Goal: Information Seeking & Learning: Learn about a topic

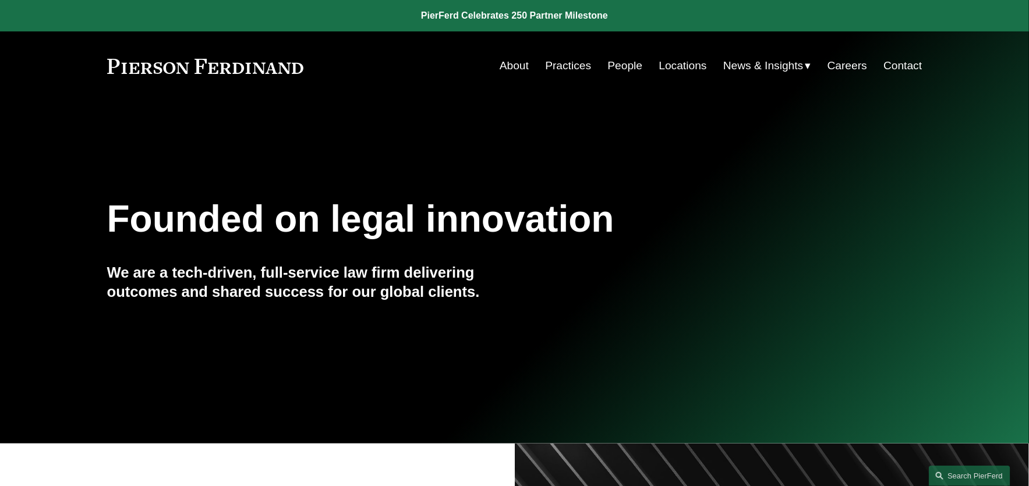
click at [613, 61] on link "People" at bounding box center [625, 66] width 35 height 22
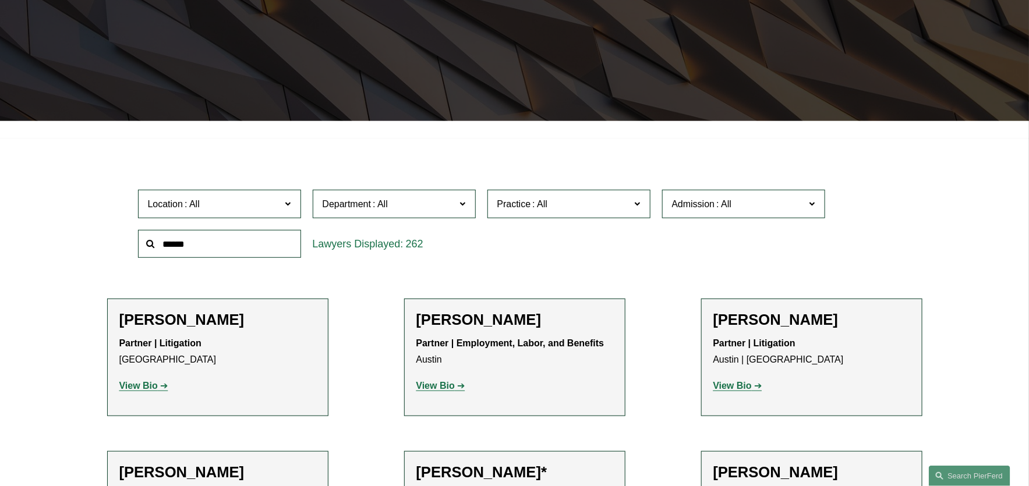
scroll to position [234, 0]
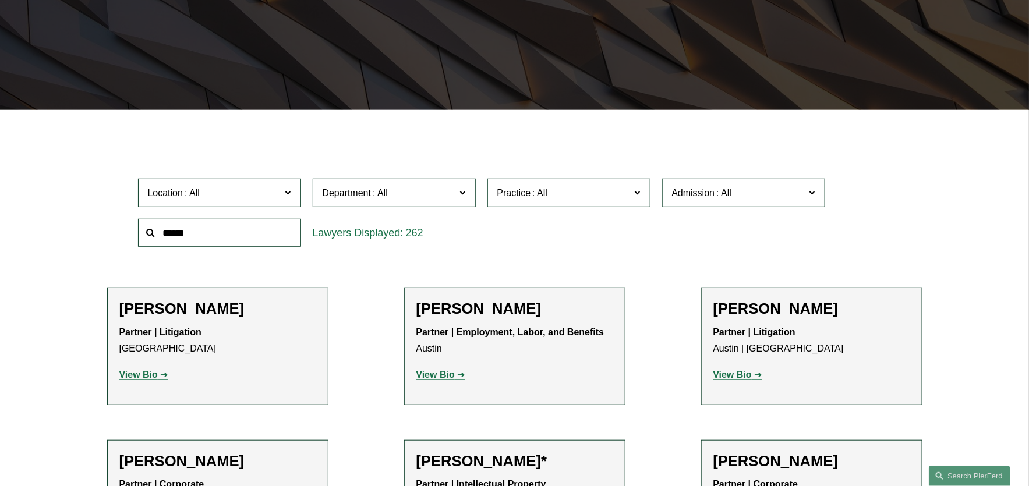
click at [237, 206] on div "Location All Atlanta Austin Bellevue Boston Charlotte Chicago Cincinnati Clevel…" at bounding box center [219, 193] width 175 height 40
click at [241, 189] on span "Location" at bounding box center [214, 193] width 133 height 16
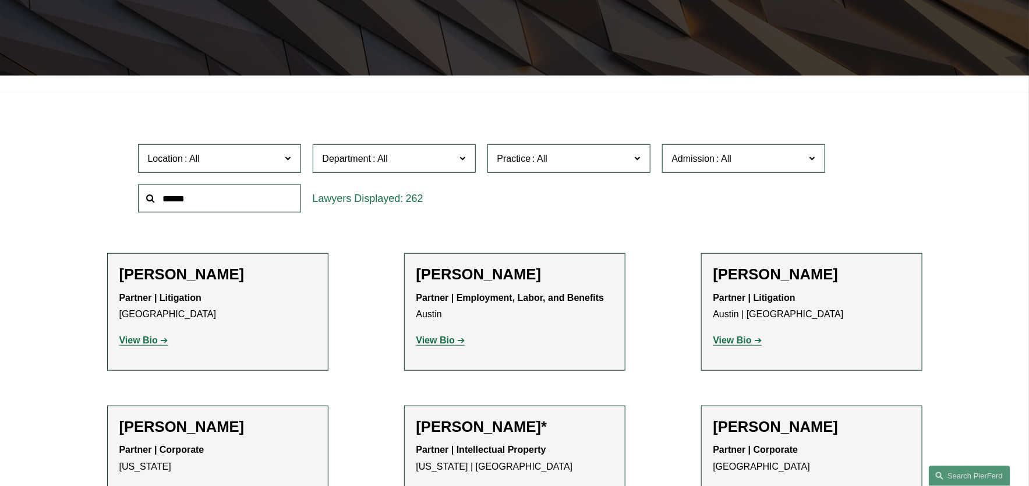
scroll to position [214, 0]
click at [0, 0] on link "[GEOGRAPHIC_DATA]" at bounding box center [0, 0] width 0 height 0
click at [357, 157] on span "Department" at bounding box center [347, 159] width 49 height 10
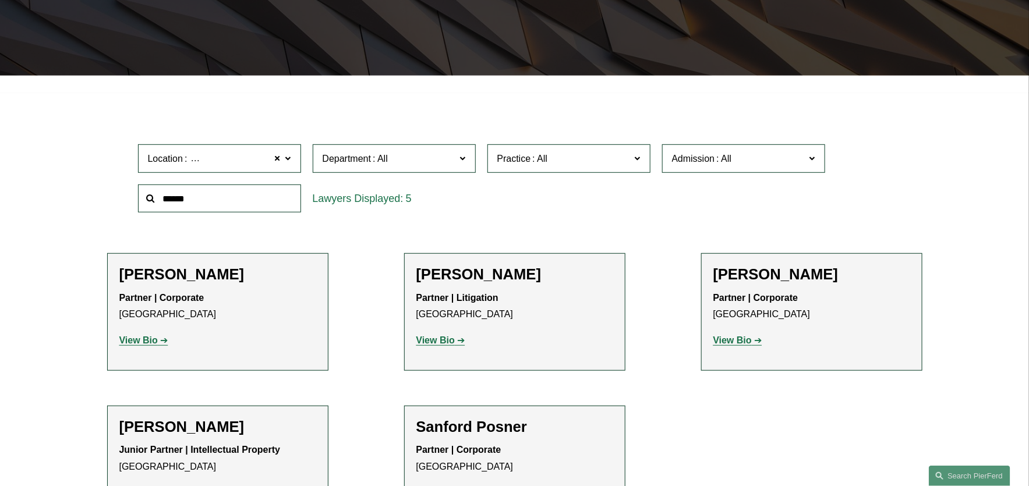
click at [0, 0] on link "Corporate" at bounding box center [0, 0] width 0 height 0
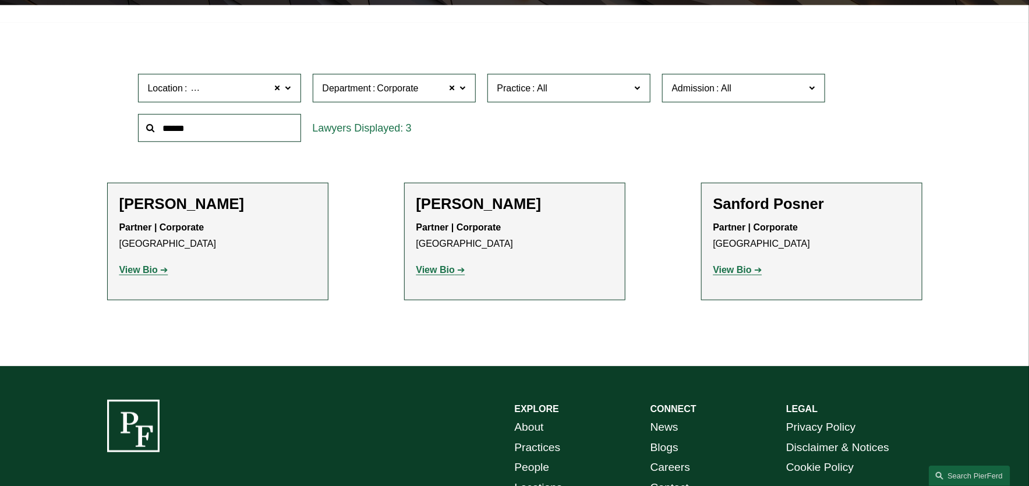
scroll to position [345, 0]
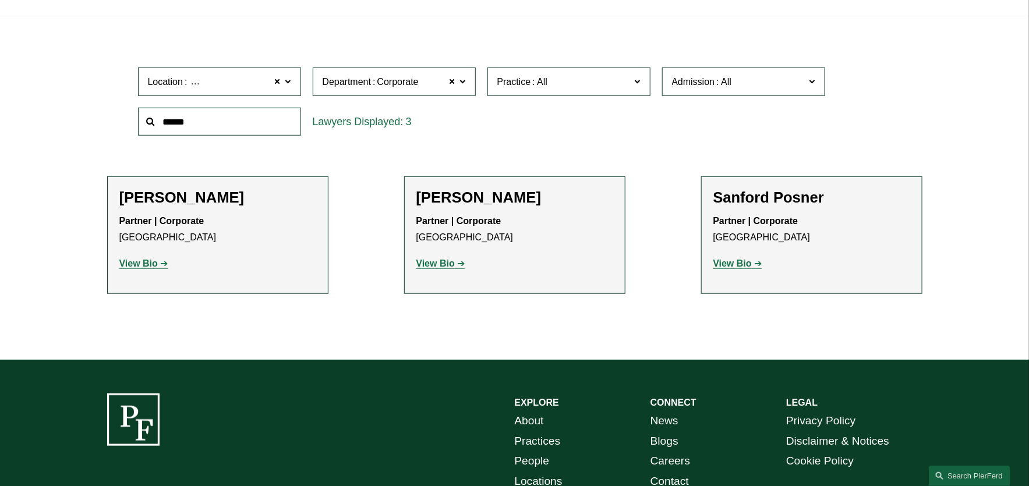
click at [519, 80] on span "Practice" at bounding box center [514, 82] width 34 height 10
click at [525, 83] on span "Practice" at bounding box center [514, 82] width 34 height 10
click at [734, 267] on strong "View Bio" at bounding box center [732, 264] width 38 height 10
click at [125, 261] on strong "View Bio" at bounding box center [138, 264] width 38 height 10
click at [762, 259] on p "View Bio" at bounding box center [811, 264] width 197 height 17
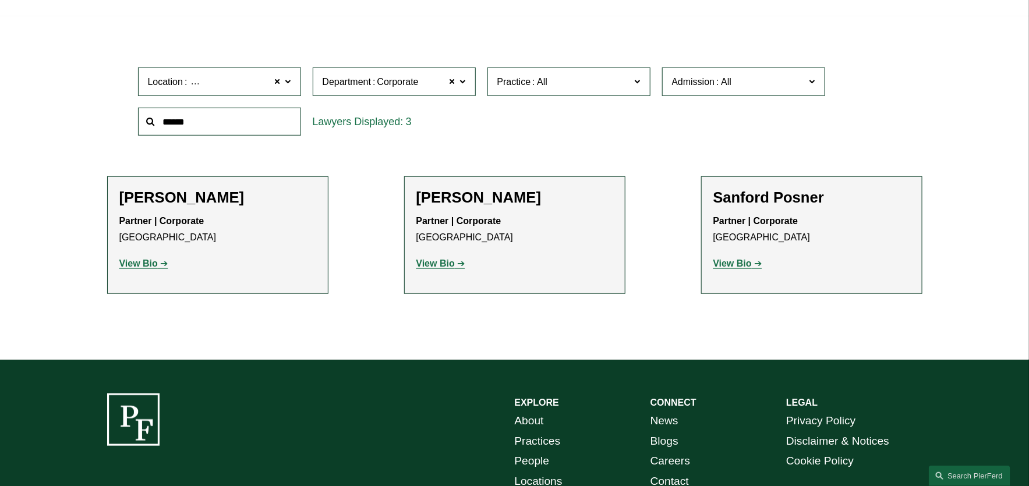
click at [749, 261] on strong "View Bio" at bounding box center [732, 264] width 38 height 10
click at [134, 277] on div "Christine Amrhein Partner | Corporate Denver View Bio Location: Denver; Departm…" at bounding box center [217, 235] width 197 height 93
click at [138, 265] on strong "View Bio" at bounding box center [138, 264] width 38 height 10
click at [388, 93] on label "Department Corporate" at bounding box center [394, 82] width 163 height 29
click at [0, 0] on link "All" at bounding box center [0, 0] width 0 height 0
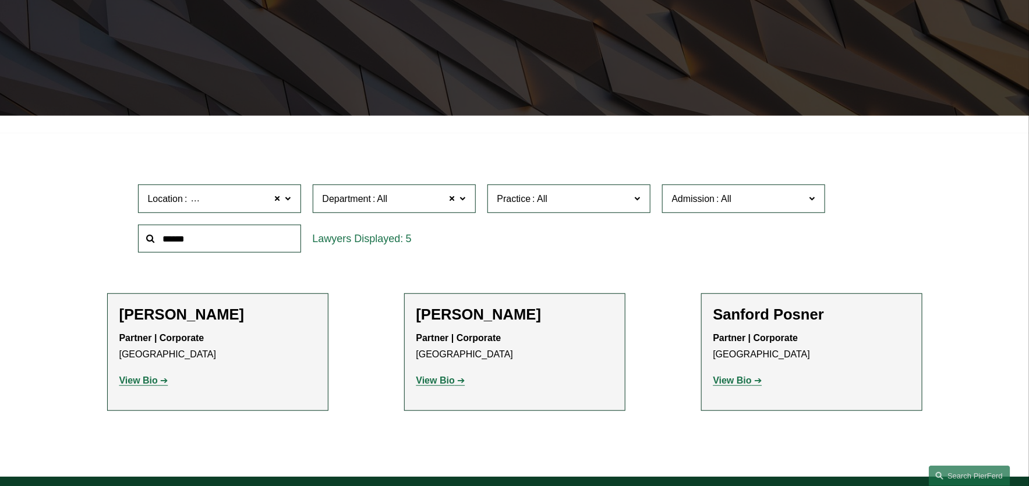
scroll to position [226, 0]
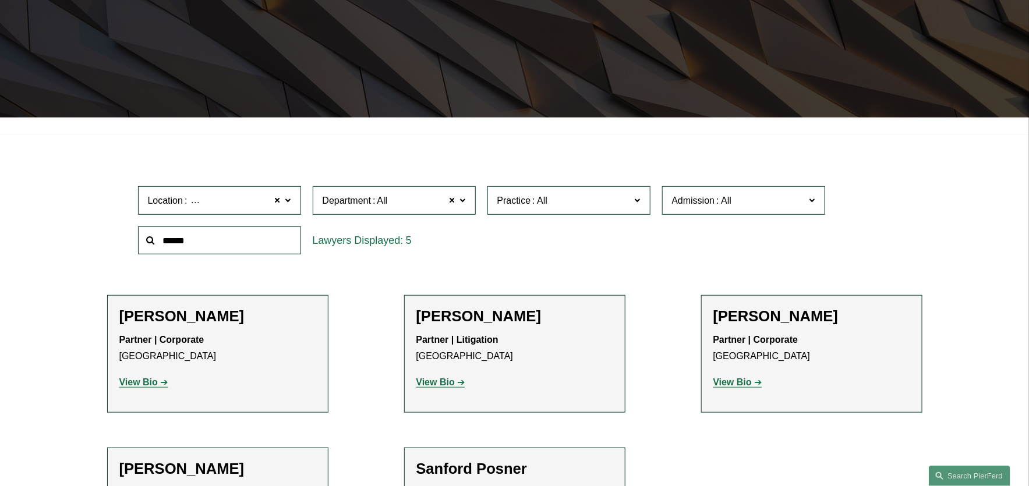
click at [672, 235] on div "Location Denver Denver All Atlanta Austin Bellevue Boston Charlotte Chicago Cin…" at bounding box center [514, 221] width 765 height 80
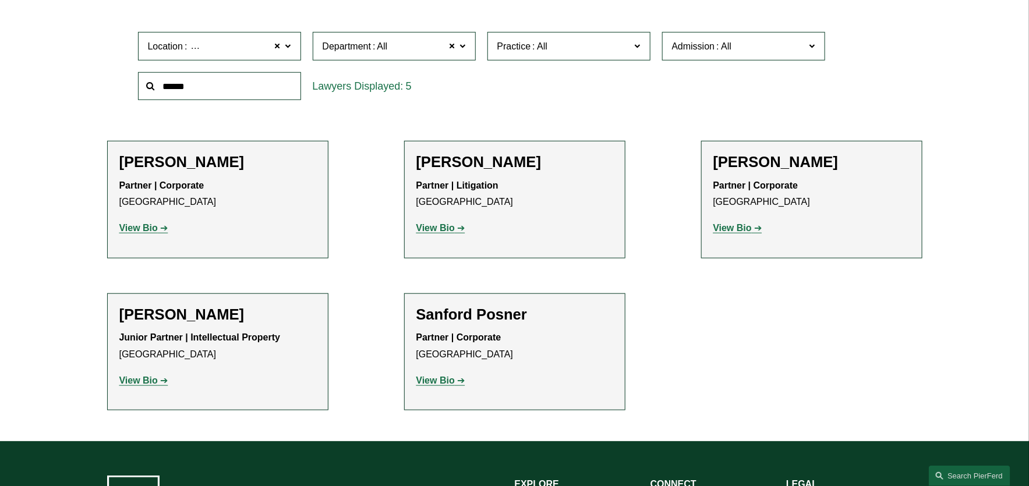
scroll to position [381, 0]
click at [436, 228] on strong "View Bio" at bounding box center [435, 227] width 38 height 10
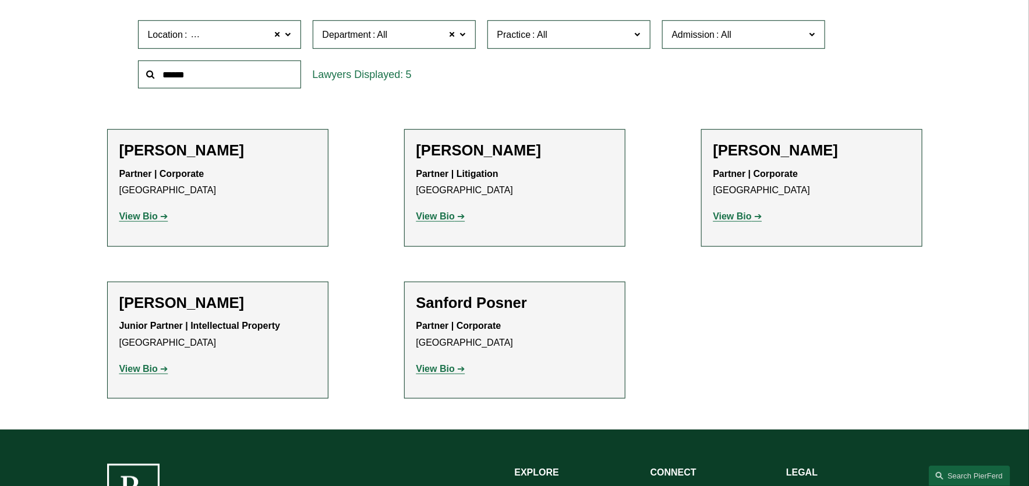
scroll to position [385, 0]
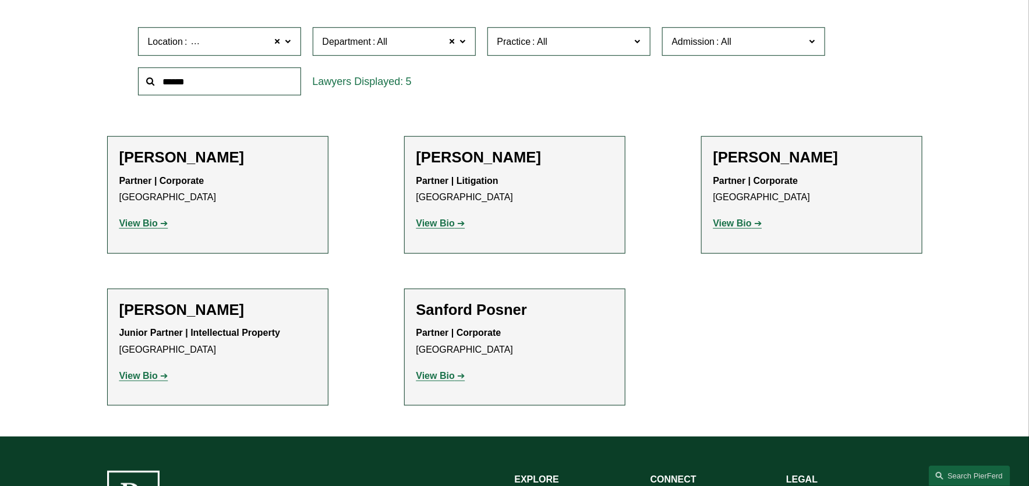
click at [147, 220] on strong "View Bio" at bounding box center [138, 223] width 38 height 10
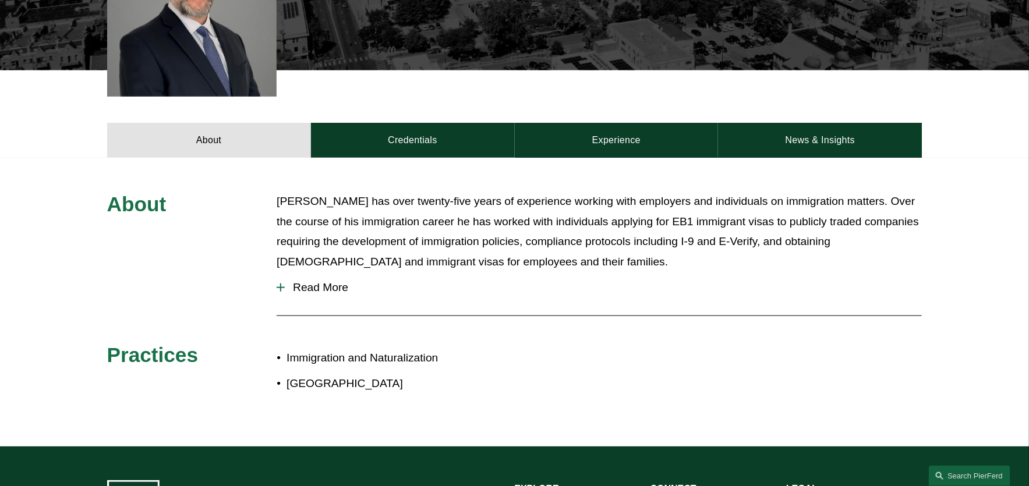
scroll to position [464, 0]
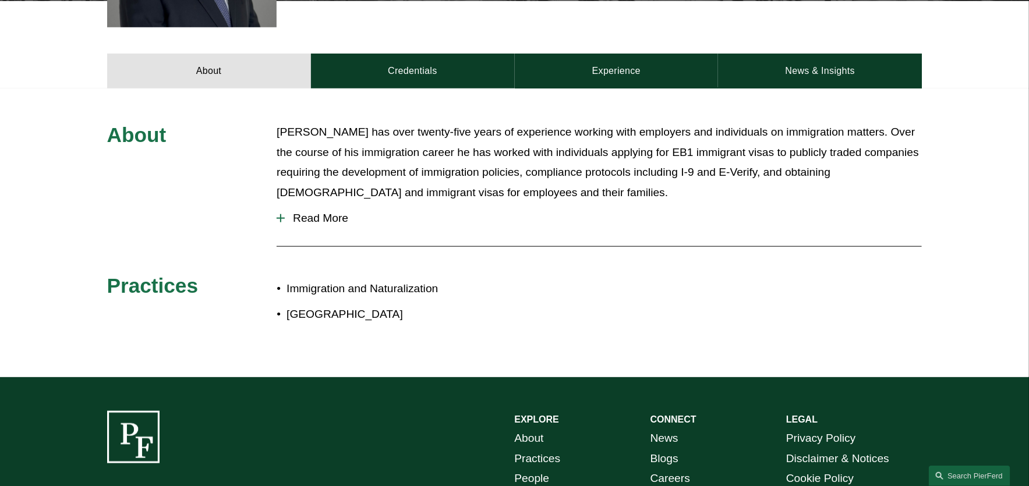
click at [304, 211] on button "Read More" at bounding box center [599, 218] width 645 height 30
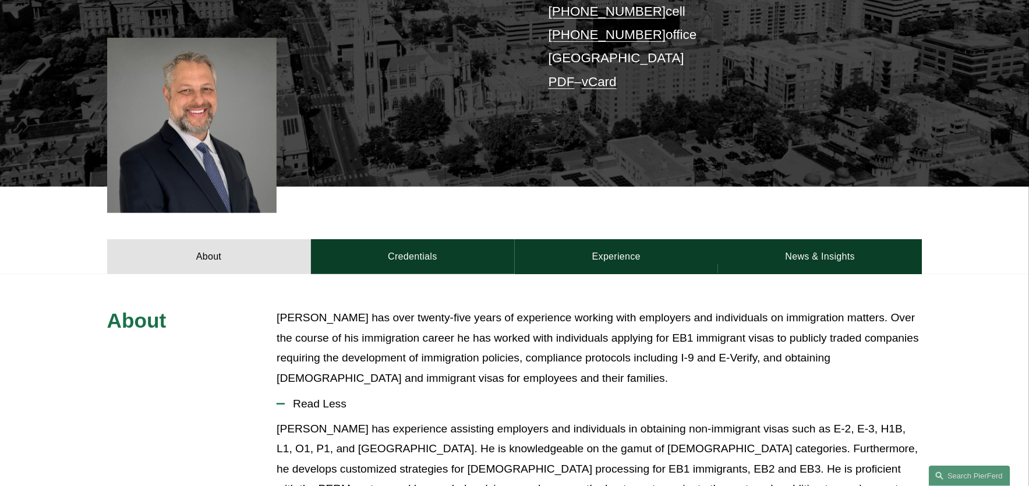
scroll to position [523, 0]
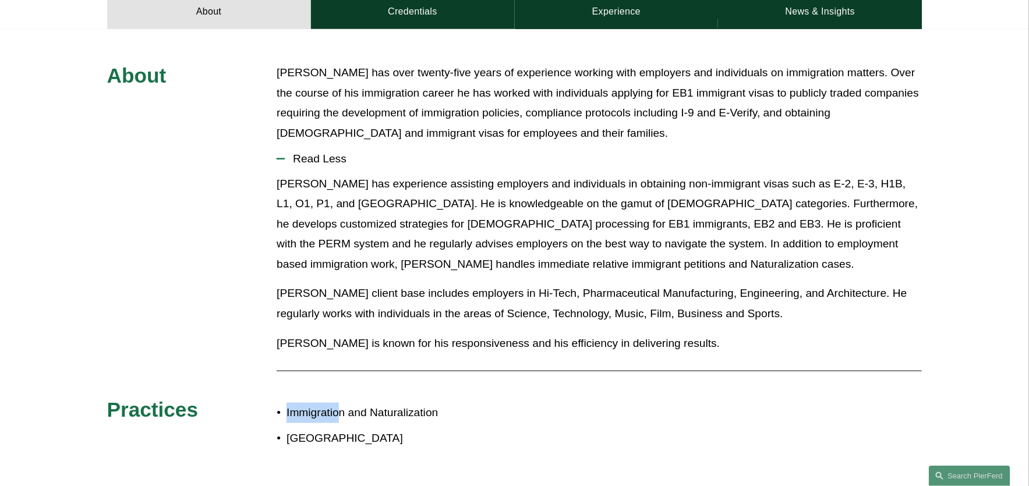
drag, startPoint x: 271, startPoint y: 419, endPoint x: 342, endPoint y: 406, distance: 71.6
click at [341, 408] on p "Immigration and Naturalization" at bounding box center [401, 413] width 228 height 20
click at [342, 406] on p "Immigration and Naturalization" at bounding box center [401, 413] width 228 height 20
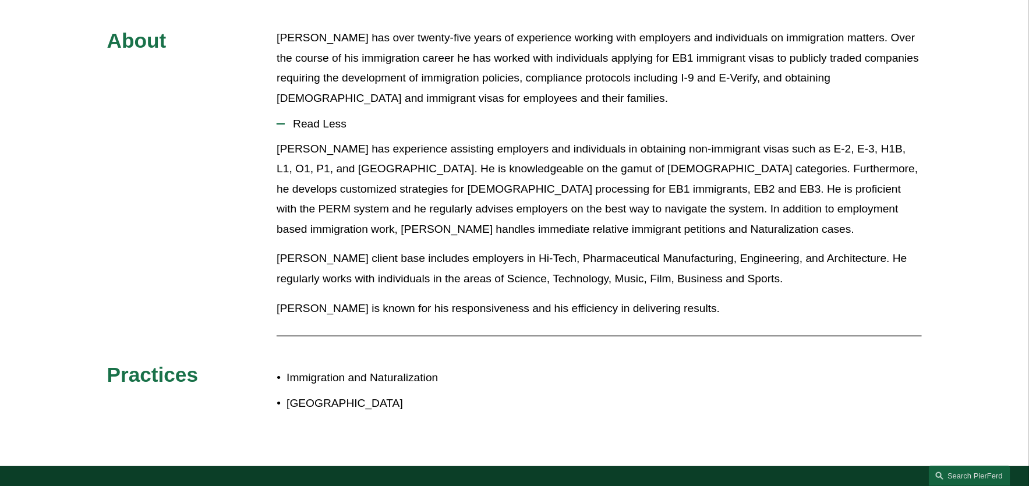
scroll to position [312, 0]
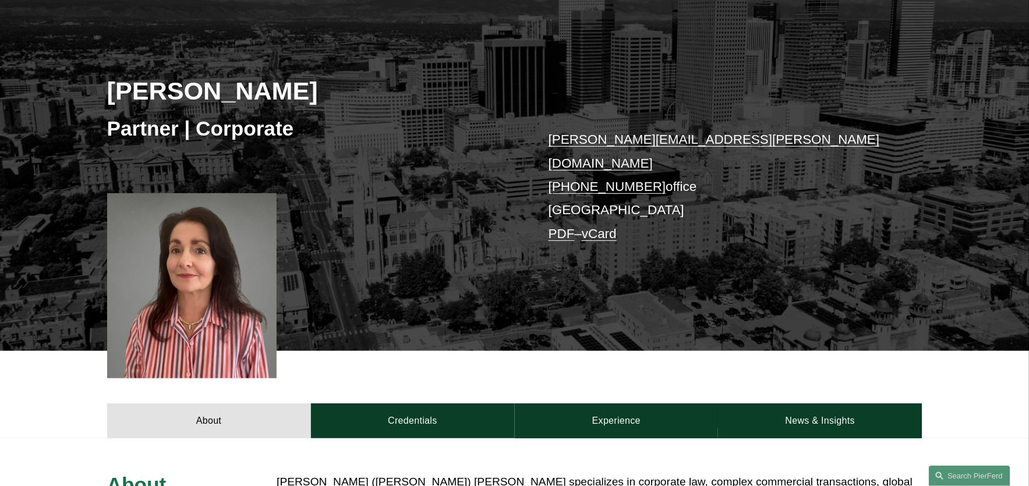
scroll to position [398, 0]
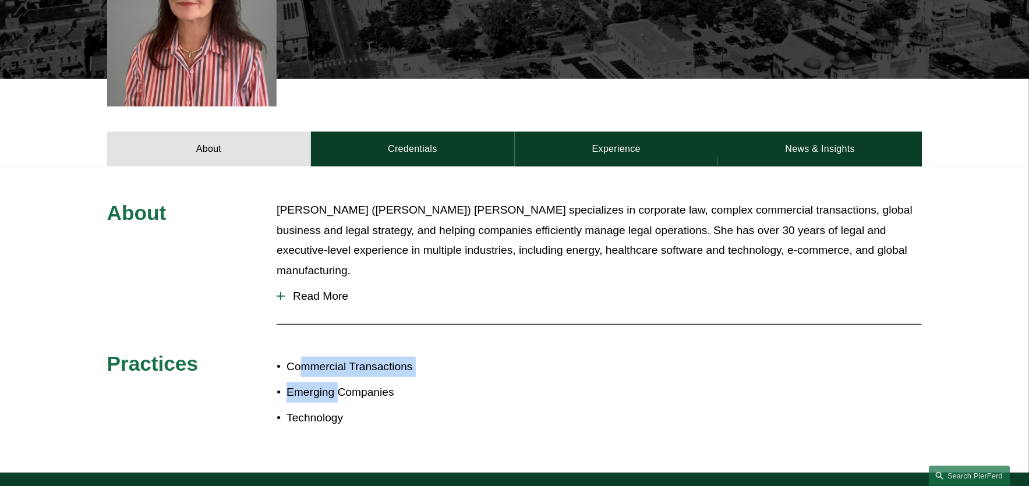
drag, startPoint x: 302, startPoint y: 352, endPoint x: 334, endPoint y: 382, distance: 43.7
click at [336, 372] on ul "Commercial Transactions Emerging Companies Technology" at bounding box center [396, 393] width 238 height 72
click at [334, 382] on ul "Commercial Transactions Emerging Companies Technology" at bounding box center [396, 393] width 238 height 72
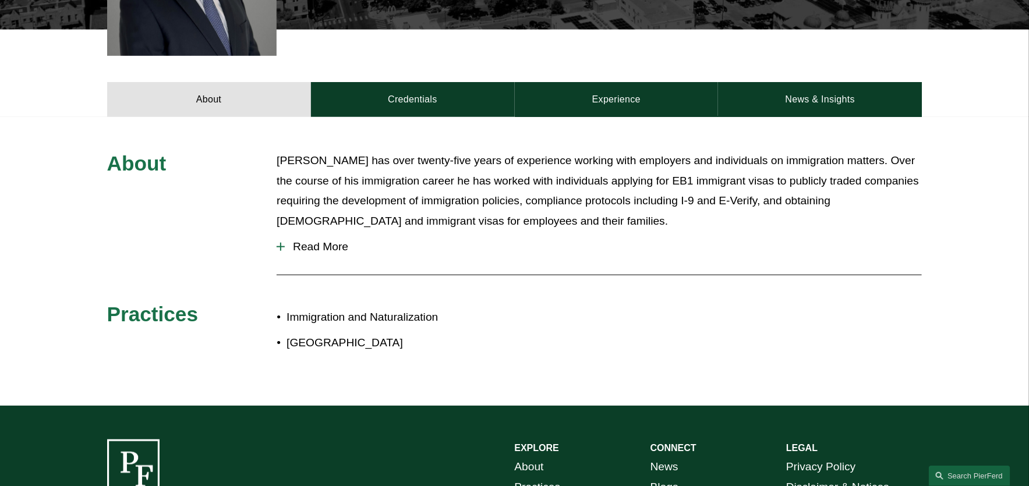
scroll to position [436, 0]
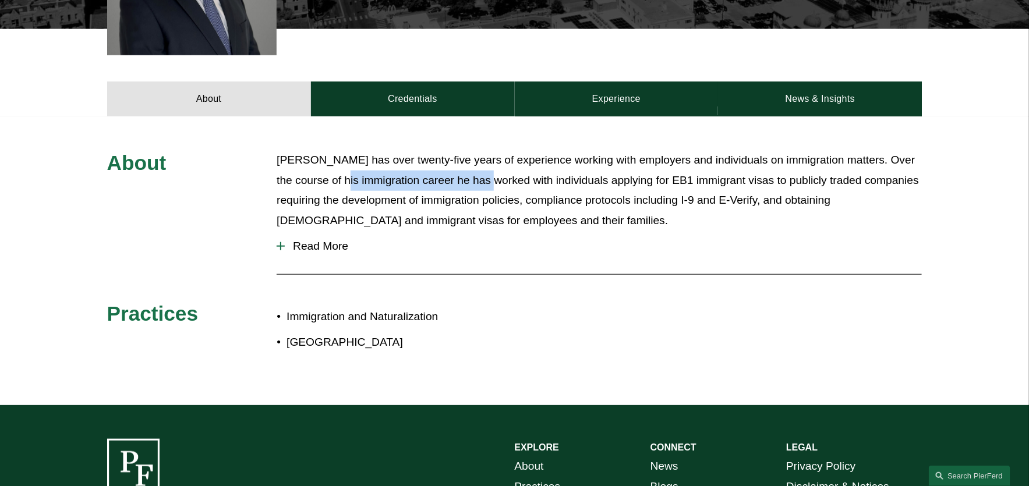
drag, startPoint x: 365, startPoint y: 175, endPoint x: 514, endPoint y: 175, distance: 149.1
click at [514, 175] on p "Sanford has over twenty-five years of experience working with employers and ind…" at bounding box center [599, 190] width 645 height 80
click at [331, 238] on button "Read More" at bounding box center [599, 246] width 645 height 30
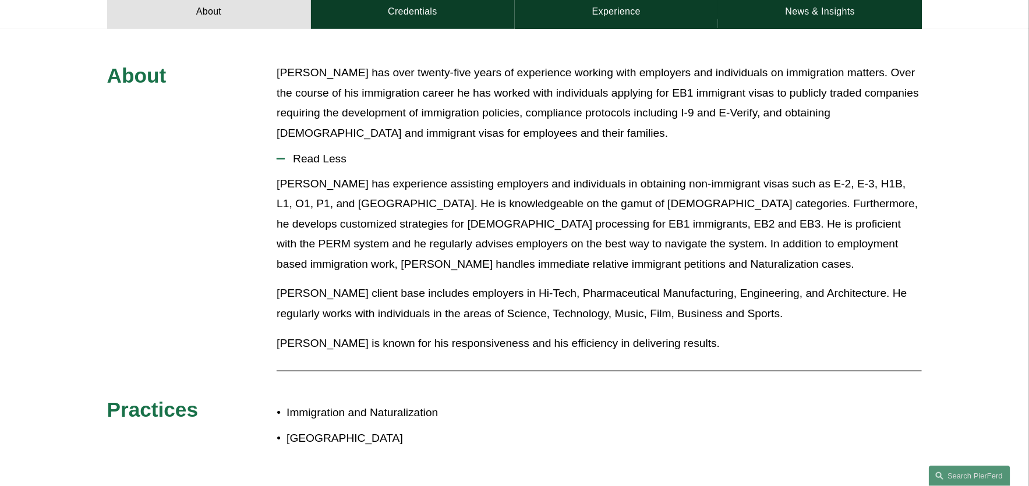
scroll to position [524, 0]
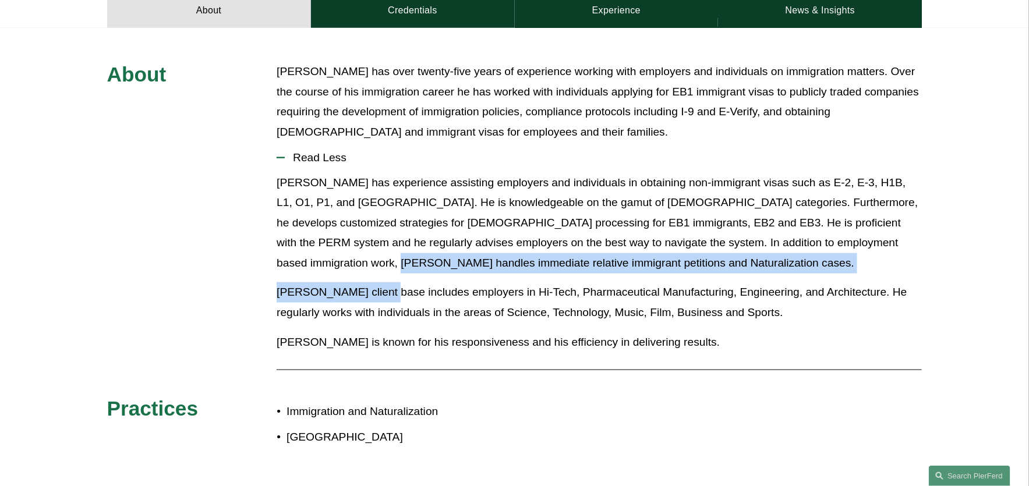
drag, startPoint x: 328, startPoint y: 268, endPoint x: 380, endPoint y: 291, distance: 57.1
click at [380, 291] on div "Sanford has experience assisting employers and individuals in obtaining non-imm…" at bounding box center [599, 267] width 645 height 189
click at [380, 291] on p "Sanford’s client base includes employers in Hi-Tech, Pharmaceutical Manufacturi…" at bounding box center [599, 302] width 645 height 40
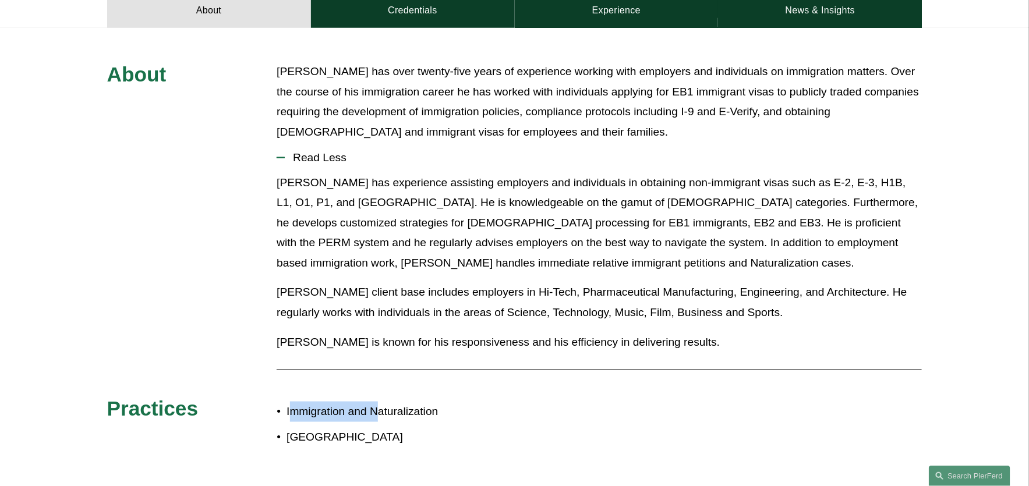
drag, startPoint x: 289, startPoint y: 417, endPoint x: 376, endPoint y: 417, distance: 86.8
click at [376, 417] on p "Immigration and Naturalization" at bounding box center [401, 412] width 228 height 20
drag, startPoint x: 361, startPoint y: 436, endPoint x: 314, endPoint y: 433, distance: 46.6
click at [314, 433] on p "Latin America" at bounding box center [401, 437] width 228 height 20
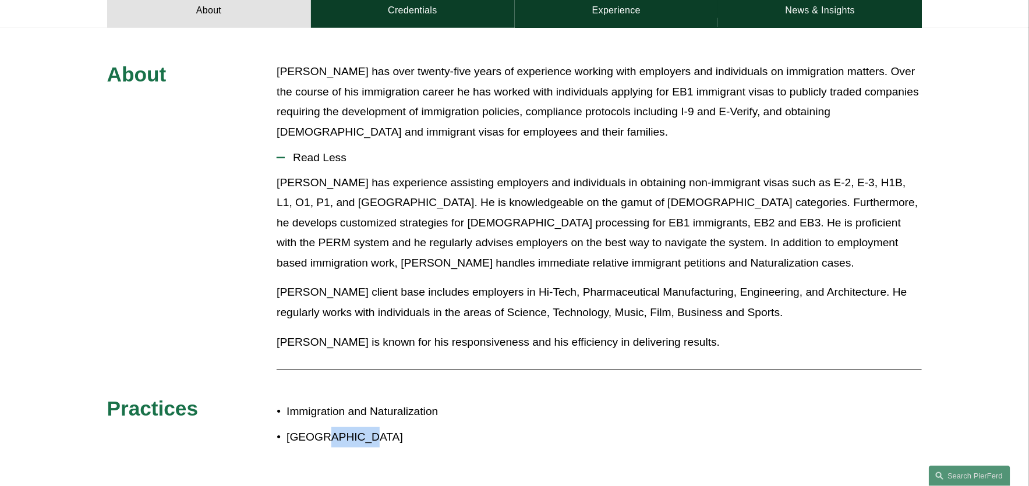
click at [314, 432] on p "Latin America" at bounding box center [401, 437] width 228 height 20
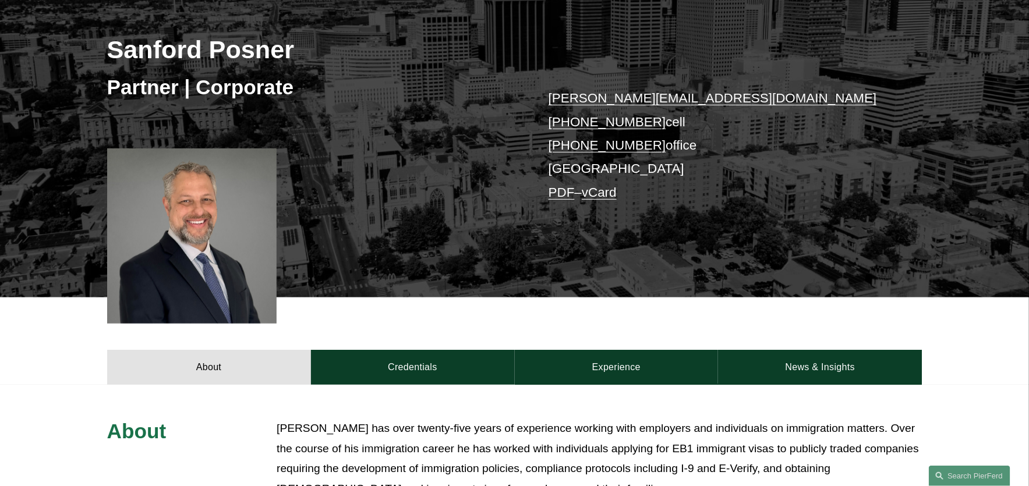
scroll to position [158, 0]
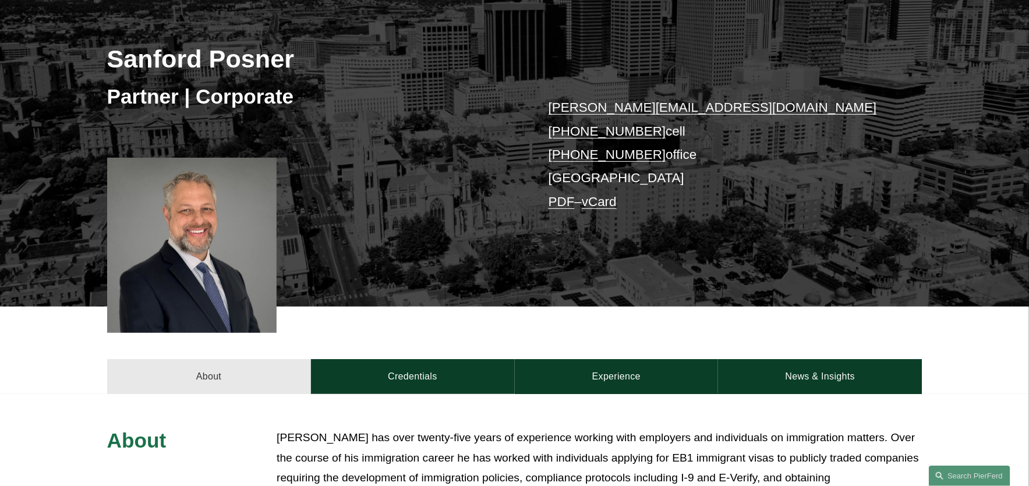
click at [249, 381] on link "About" at bounding box center [209, 376] width 204 height 35
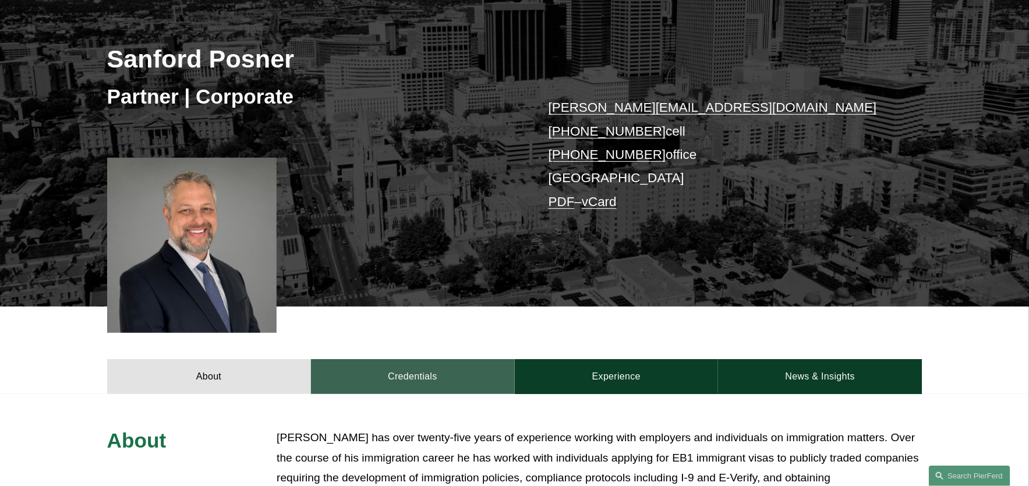
click at [356, 380] on link "Credentials" at bounding box center [413, 376] width 204 height 35
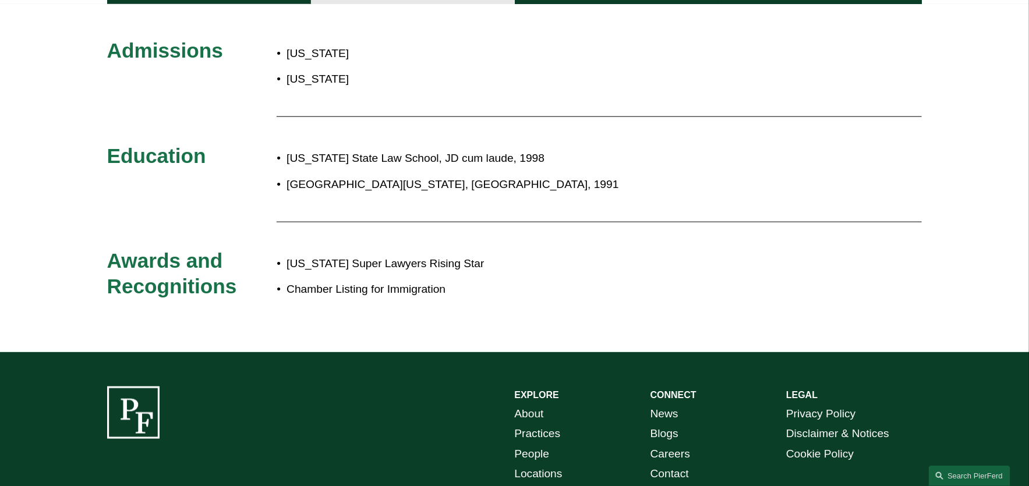
scroll to position [394, 0]
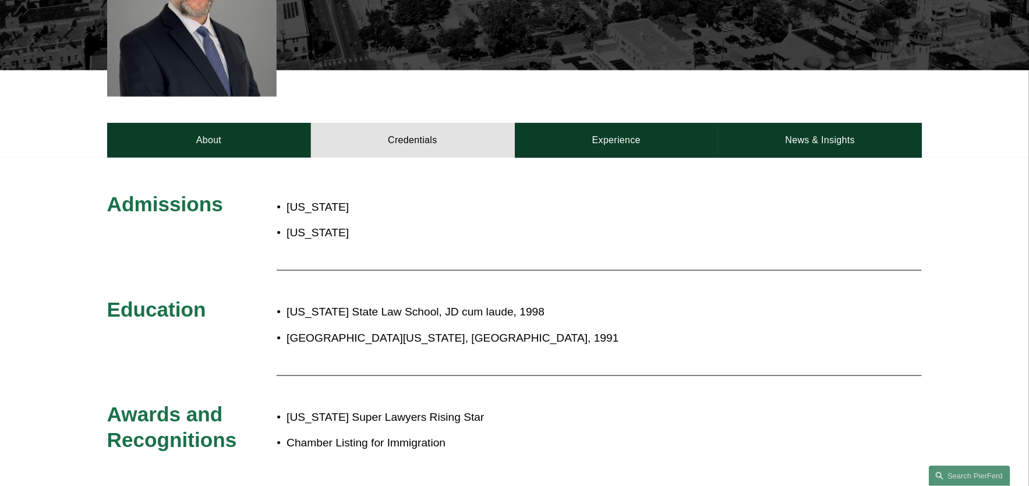
drag, startPoint x: 326, startPoint y: 441, endPoint x: 429, endPoint y: 441, distance: 102.5
click at [429, 441] on p "Chamber Listing for Immigration" at bounding box center [553, 443] width 533 height 20
drag, startPoint x: 448, startPoint y: 442, endPoint x: 278, endPoint y: 435, distance: 170.8
click at [287, 435] on p "Chamber Listing for Immigration" at bounding box center [553, 443] width 533 height 20
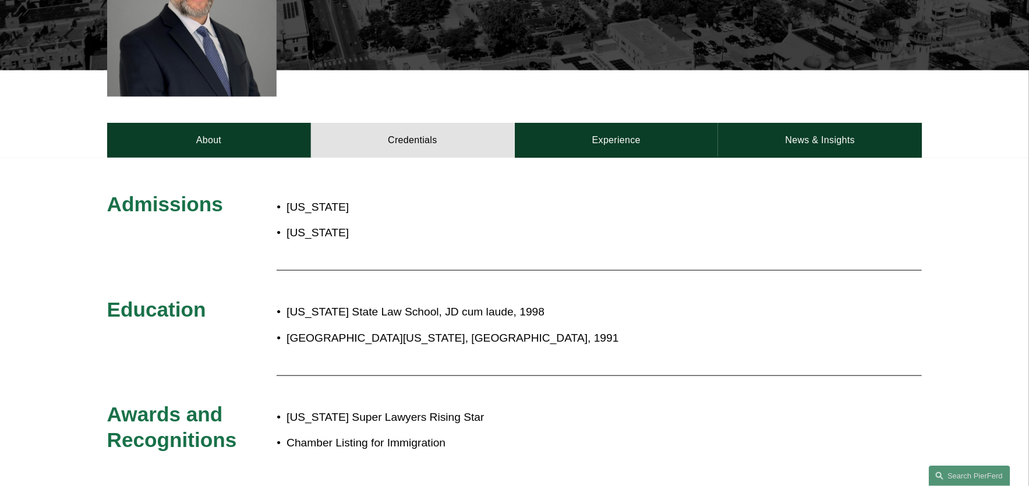
click at [290, 402] on div "Georgia Super Lawyers Rising Star Chamber Listing for Immigration" at bounding box center [548, 430] width 543 height 57
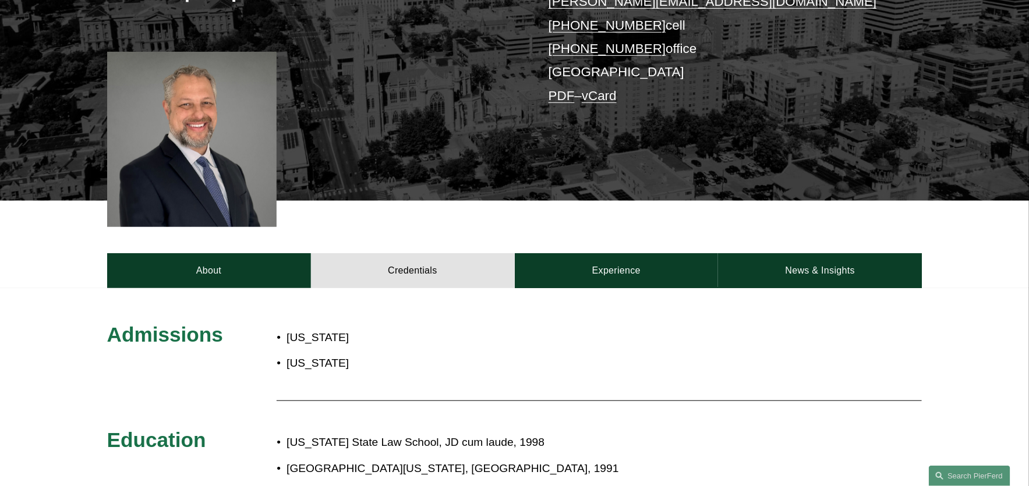
scroll to position [45, 0]
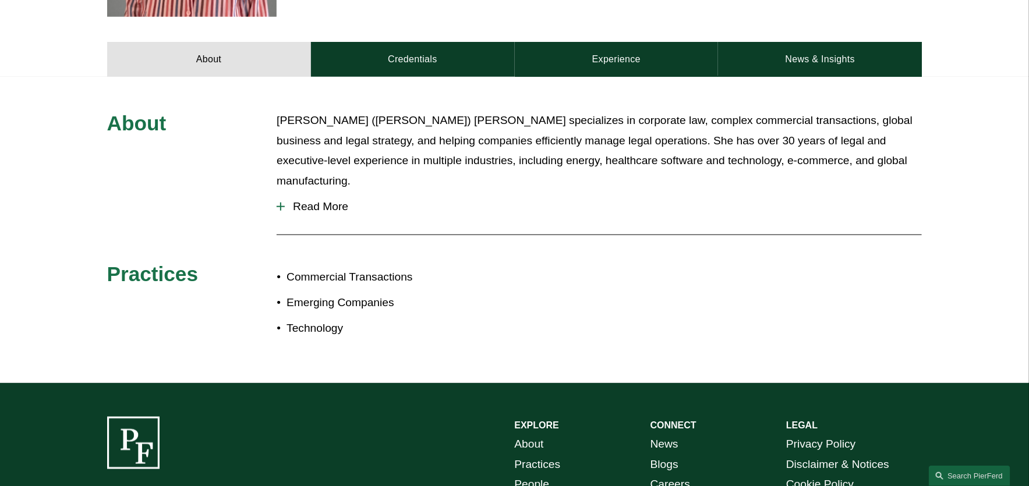
scroll to position [466, 0]
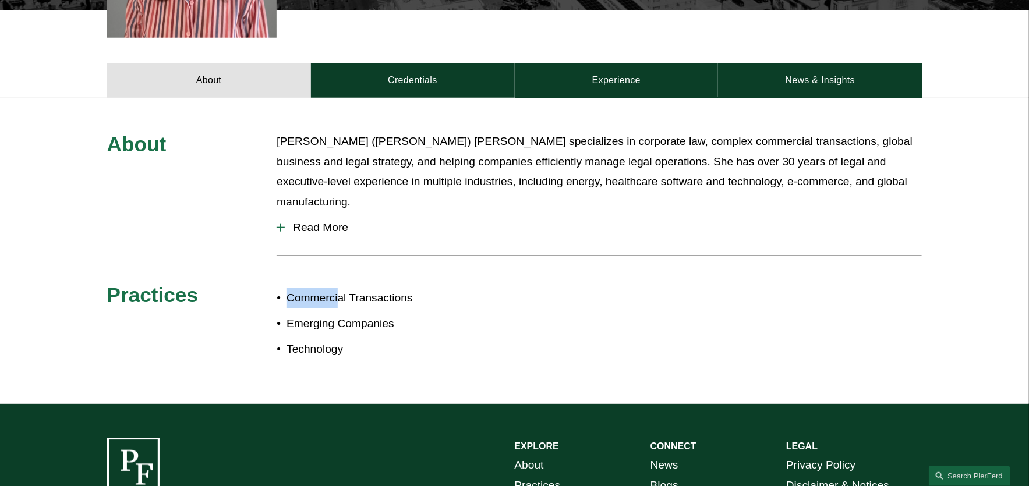
drag, startPoint x: 287, startPoint y: 281, endPoint x: 340, endPoint y: 281, distance: 53.0
click at [340, 288] on p "Commercial Transactions" at bounding box center [401, 298] width 228 height 20
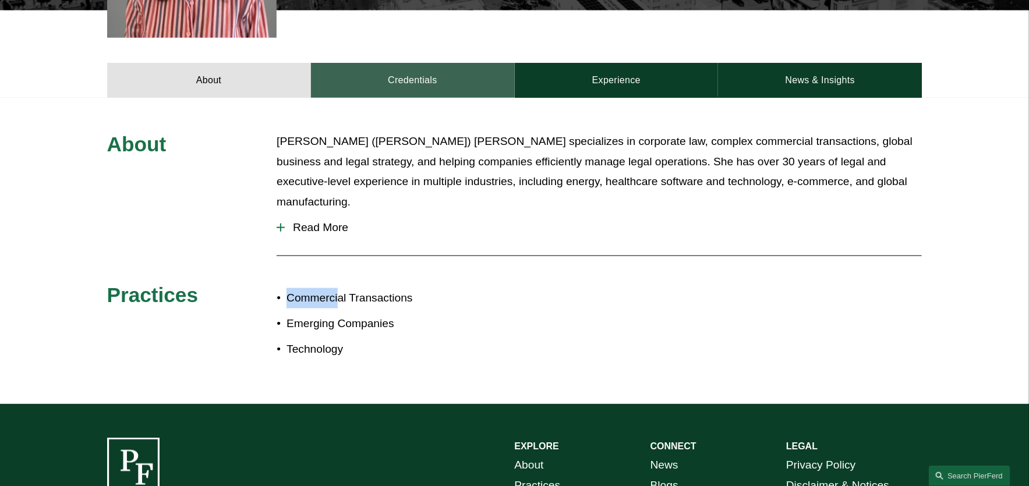
click at [397, 63] on link "Credentials" at bounding box center [413, 80] width 204 height 35
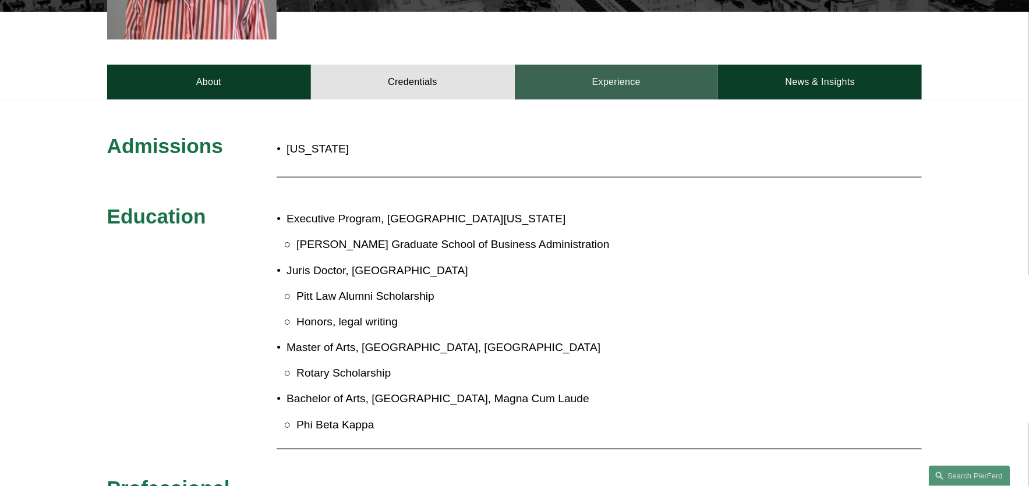
scroll to position [458, 0]
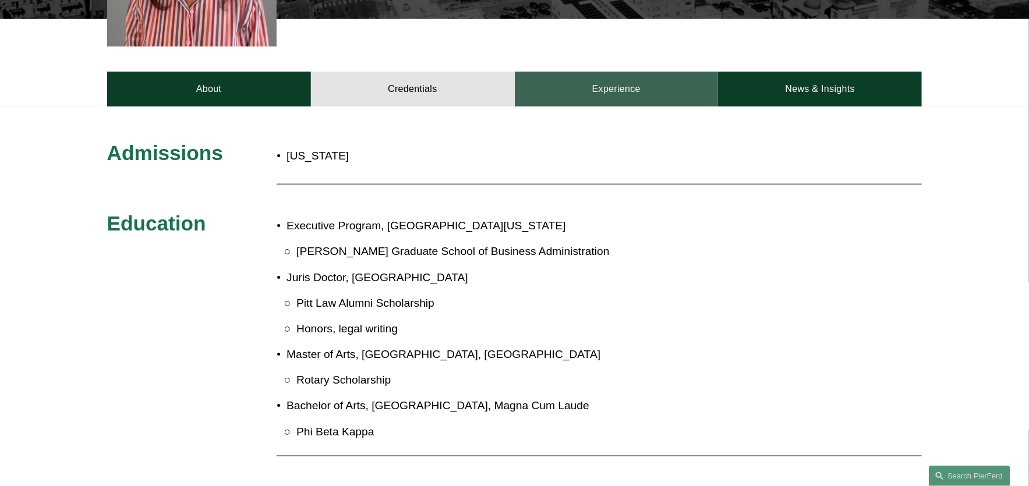
click at [624, 74] on link "Experience" at bounding box center [617, 89] width 204 height 35
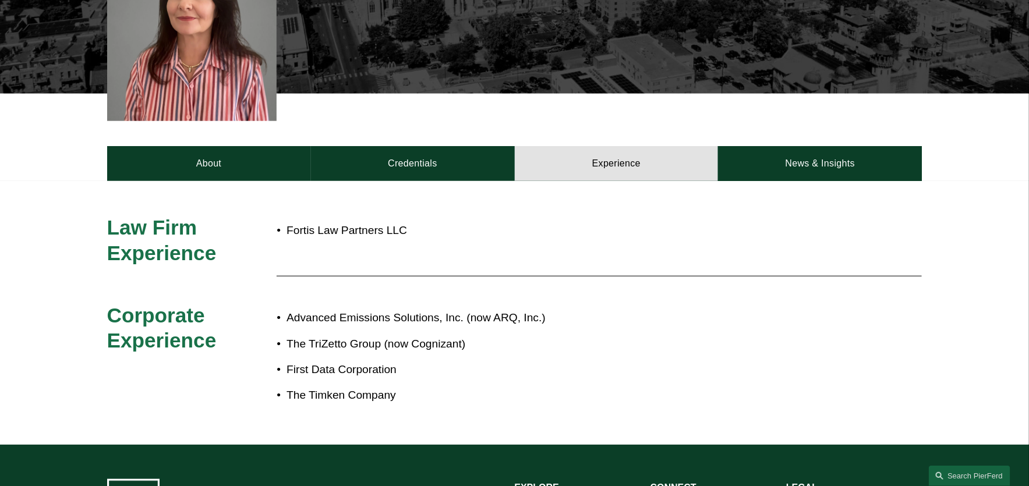
scroll to position [382, 0]
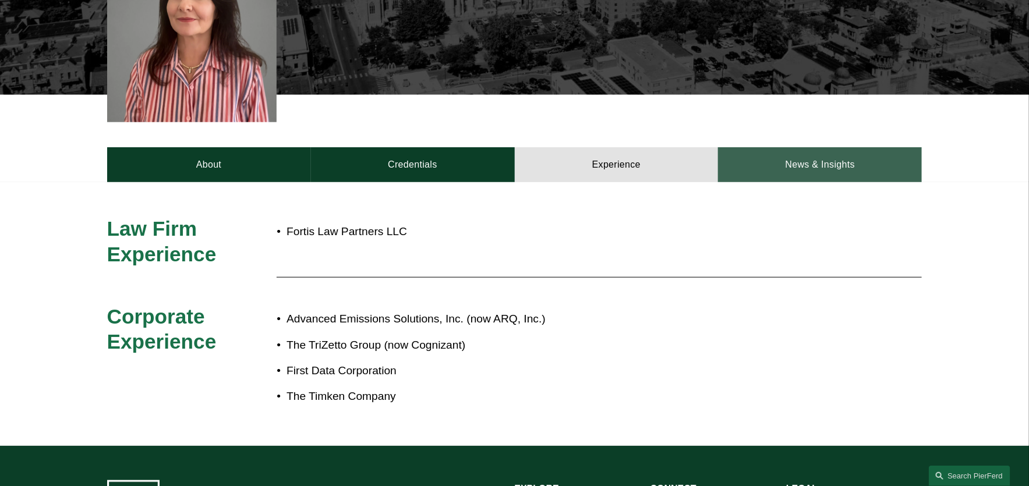
click at [780, 147] on link "News & Insights" at bounding box center [820, 164] width 204 height 35
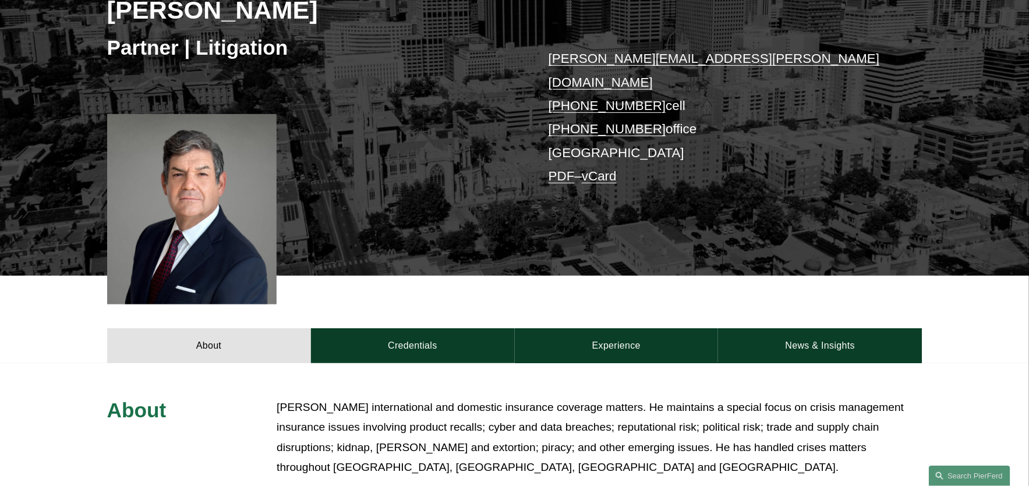
scroll to position [264, 0]
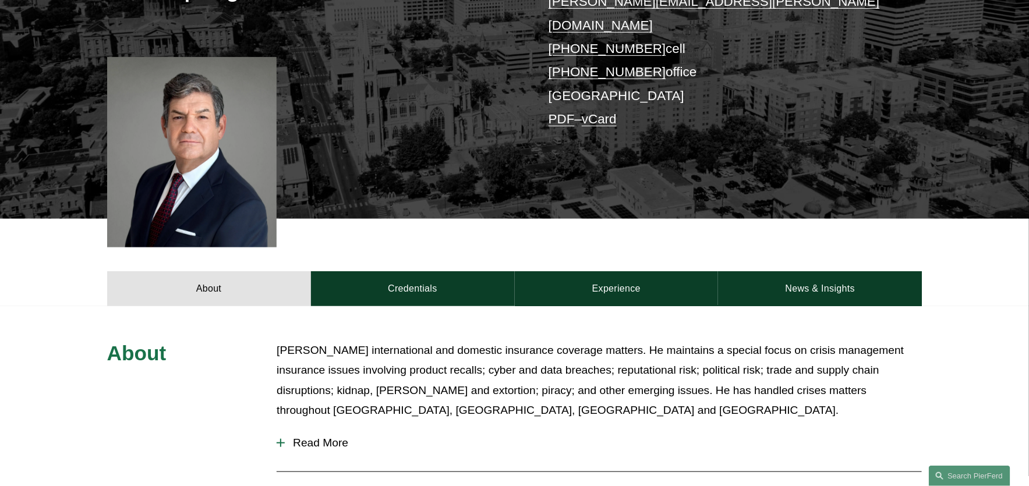
click at [288, 432] on button "Read More" at bounding box center [599, 443] width 645 height 30
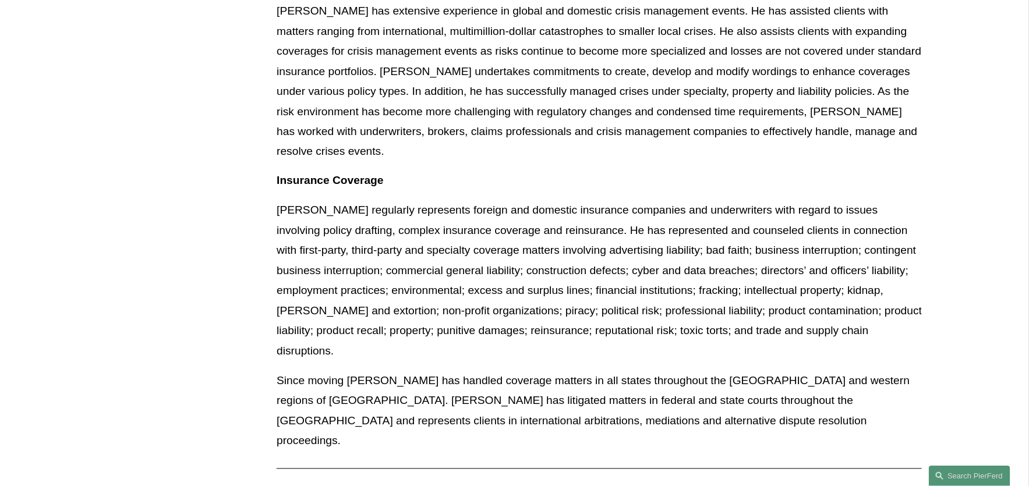
scroll to position [1148, 0]
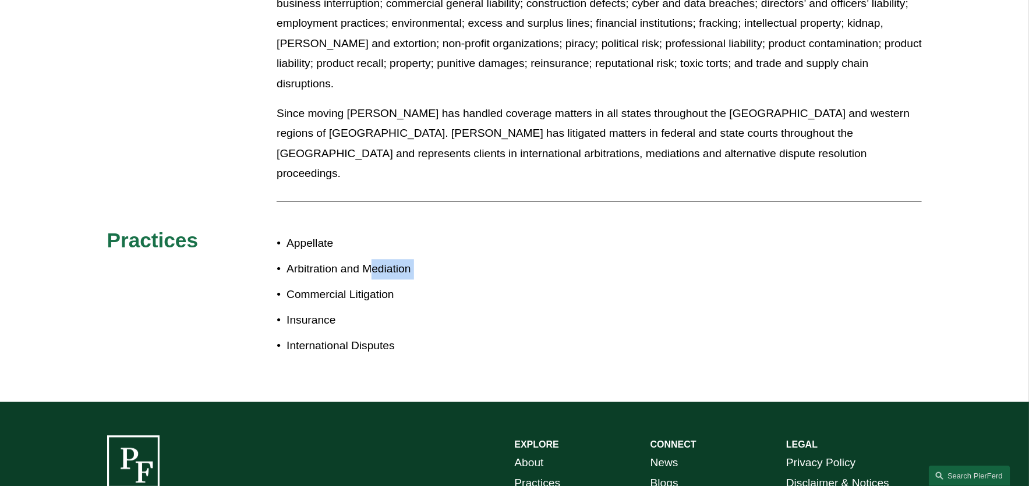
drag, startPoint x: 369, startPoint y: 164, endPoint x: 383, endPoint y: 181, distance: 21.1
click at [383, 234] on ul "Appellate Arbitration and Mediation Commercial Litigation Insurance Internation…" at bounding box center [396, 295] width 238 height 123
click at [383, 259] on p "Arbitration and Mediation" at bounding box center [401, 269] width 228 height 20
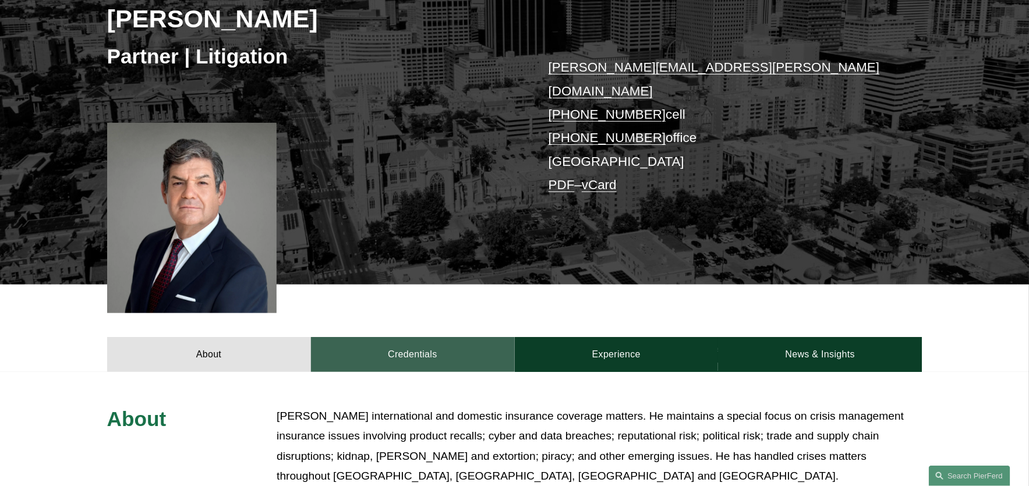
click at [373, 349] on link "Credentials" at bounding box center [413, 354] width 204 height 35
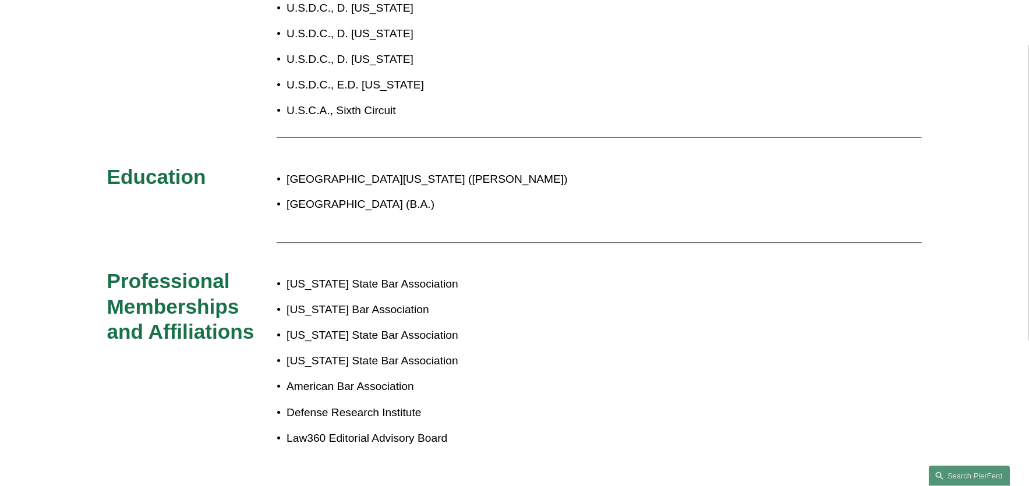
scroll to position [846, 0]
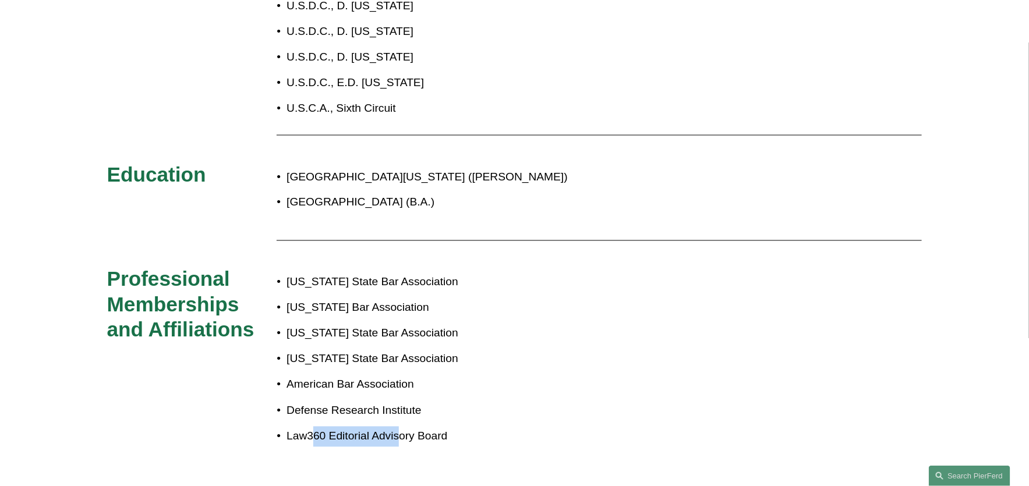
drag, startPoint x: 316, startPoint y: 416, endPoint x: 397, endPoint y: 417, distance: 81.5
click at [398, 427] on p "Law360 Editorial Advisory Board" at bounding box center [553, 437] width 533 height 20
click at [397, 427] on p "Law360 Editorial Advisory Board" at bounding box center [553, 437] width 533 height 20
drag, startPoint x: 448, startPoint y: 411, endPoint x: 268, endPoint y: 409, distance: 180.0
click at [287, 427] on p "Law360 Editorial Advisory Board" at bounding box center [553, 437] width 533 height 20
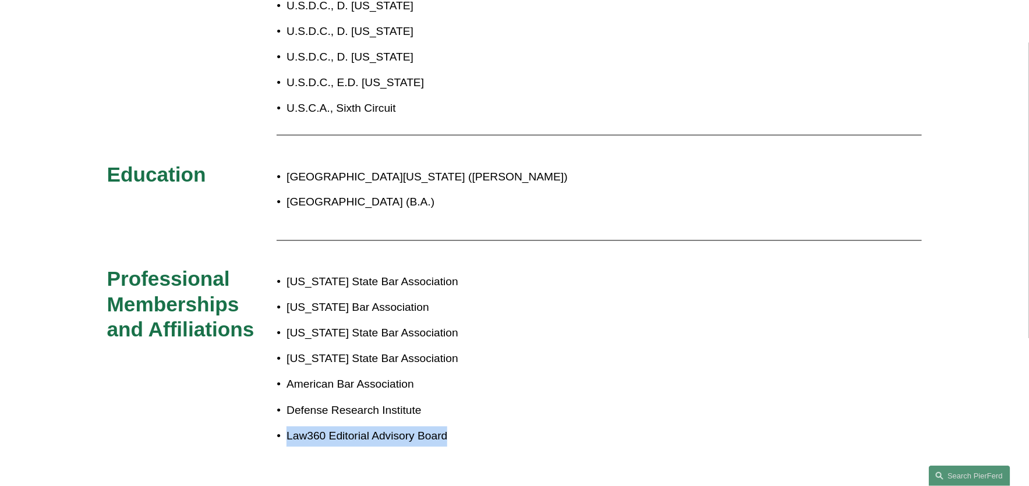
click at [287, 427] on p "Law360 Editorial Advisory Board" at bounding box center [553, 437] width 533 height 20
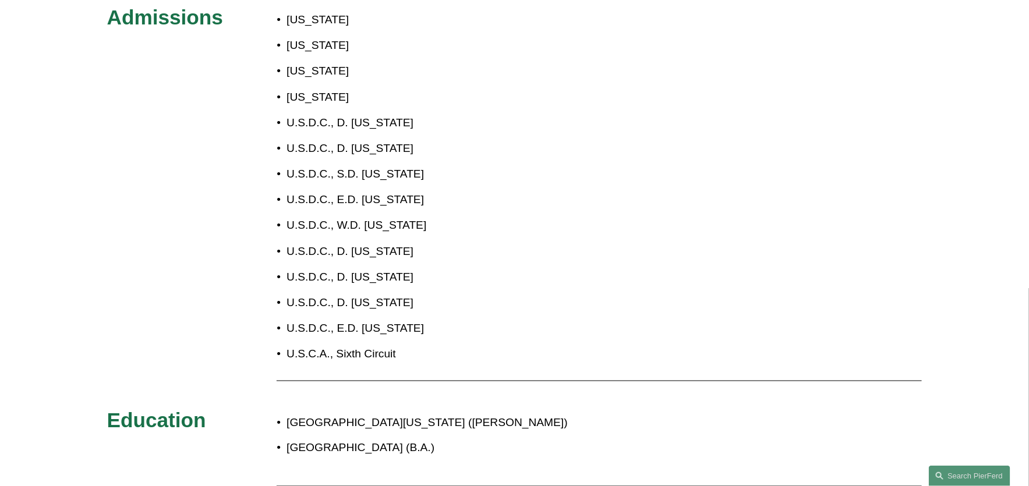
scroll to position [280, 0]
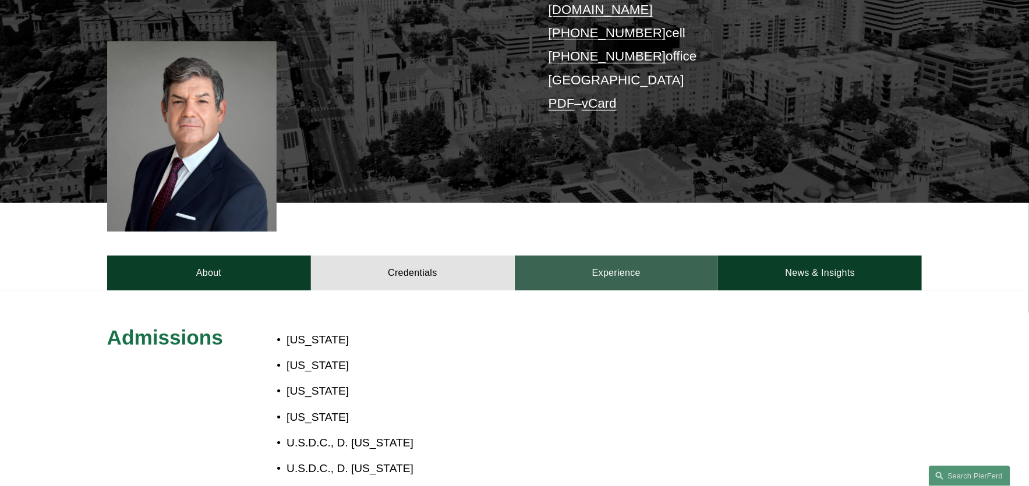
click at [550, 256] on link "Experience" at bounding box center [617, 273] width 204 height 35
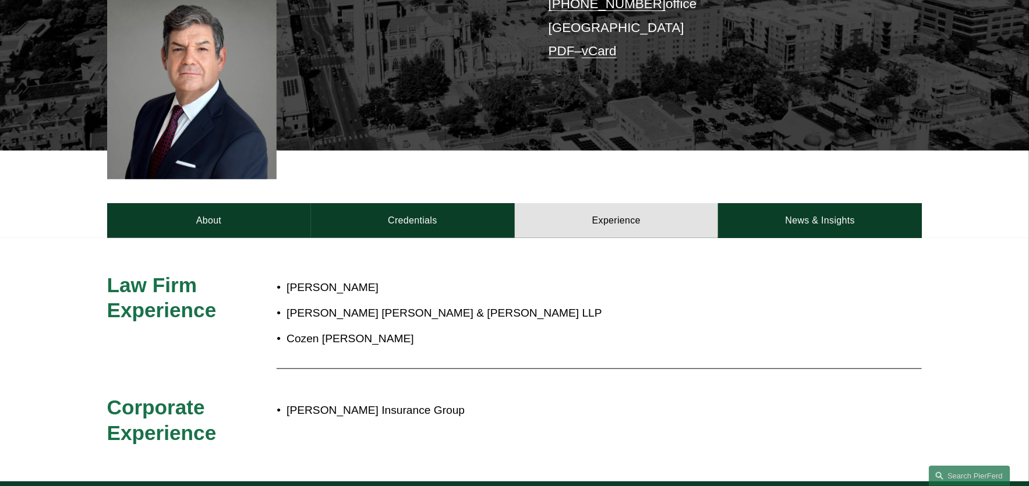
scroll to position [319, 0]
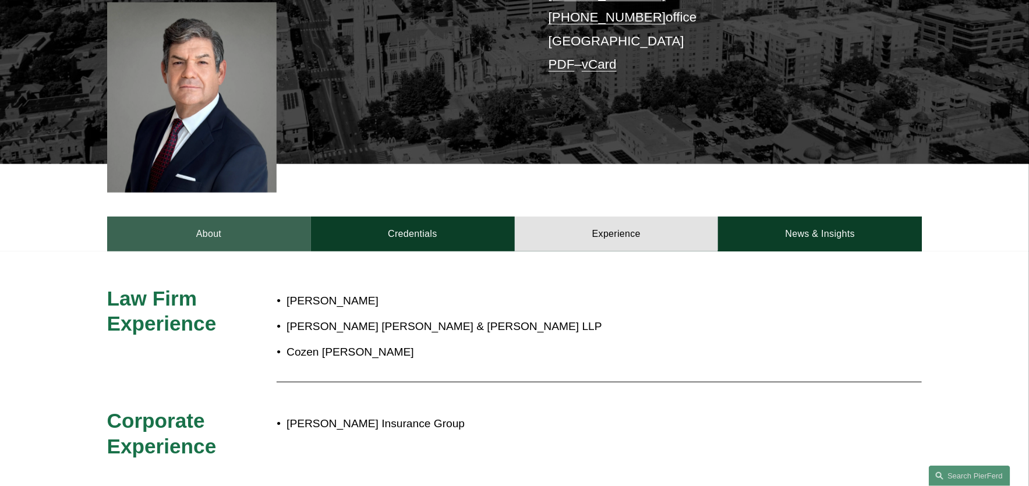
click at [243, 217] on link "About" at bounding box center [209, 234] width 204 height 35
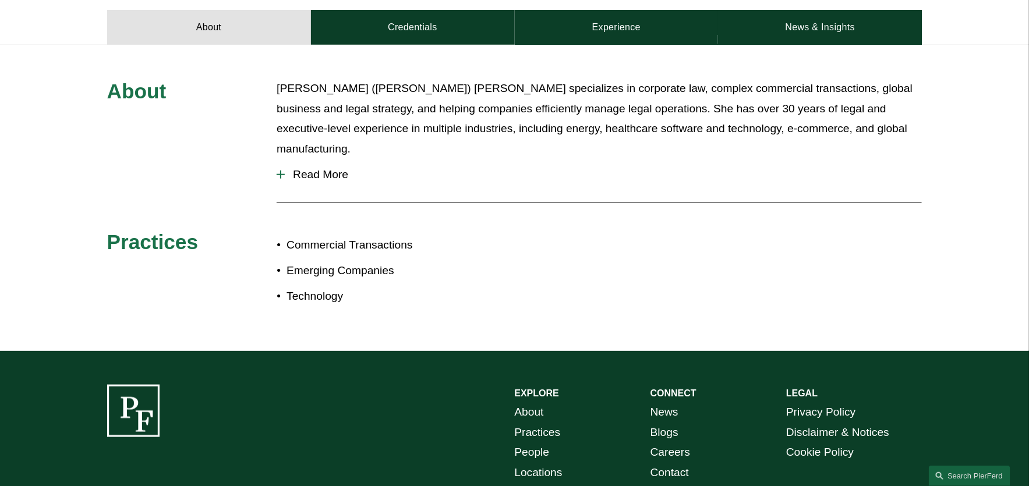
scroll to position [512, 0]
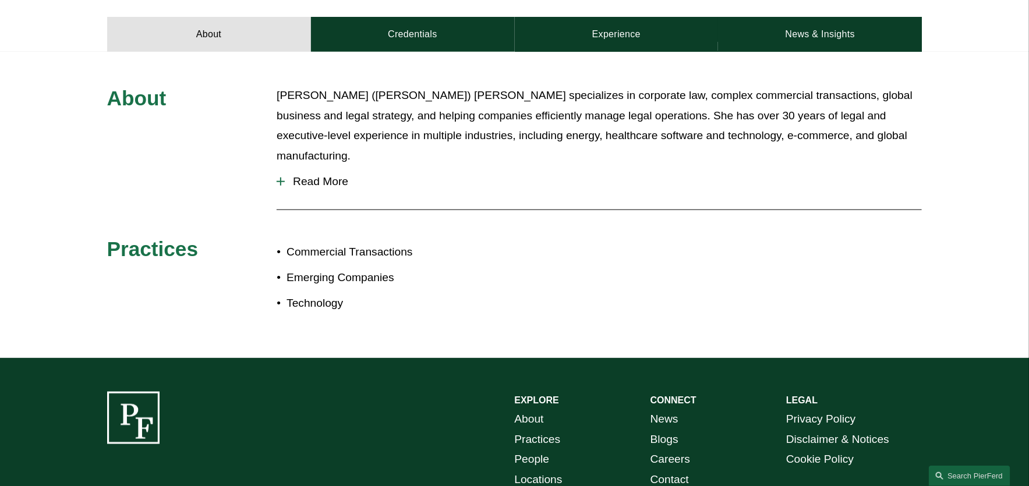
click at [338, 143] on div "[PERSON_NAME] ([PERSON_NAME]) [PERSON_NAME] specializes in corporate law, compl…" at bounding box center [599, 126] width 645 height 80
click at [333, 175] on span "Read More" at bounding box center [603, 181] width 637 height 13
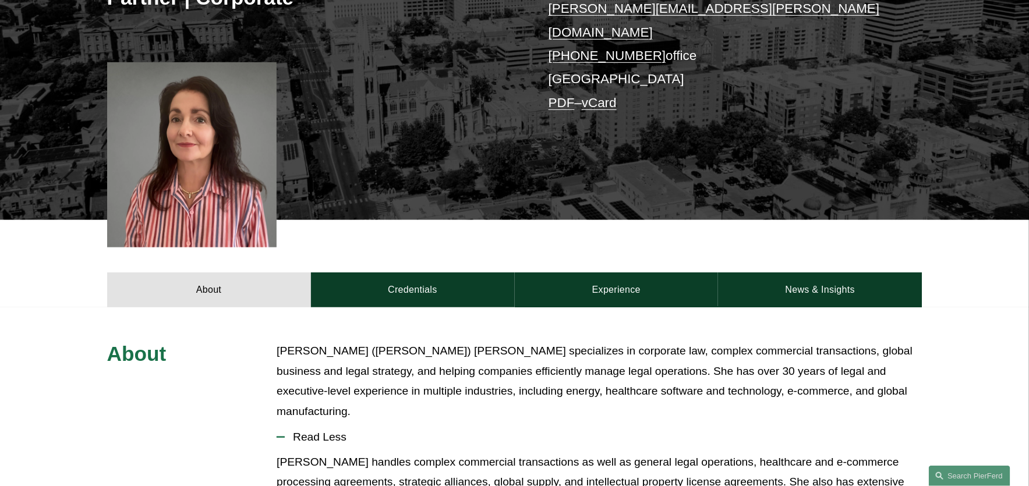
scroll to position [257, 0]
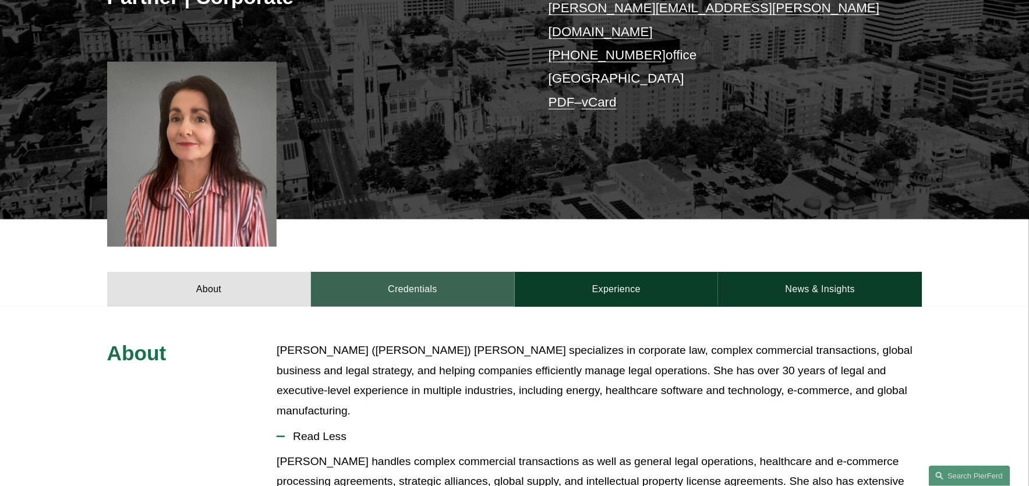
click at [313, 277] on link "Credentials" at bounding box center [413, 289] width 204 height 35
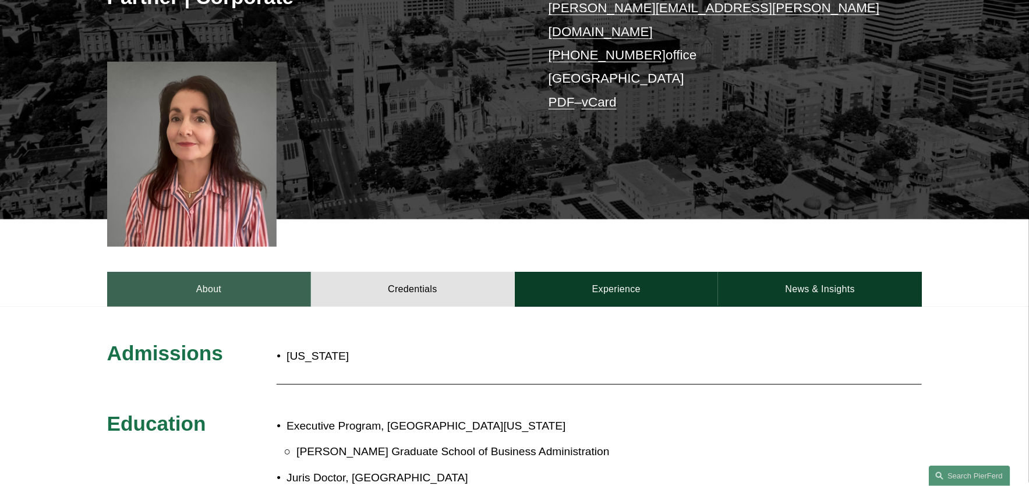
click at [263, 274] on link "About" at bounding box center [209, 289] width 204 height 35
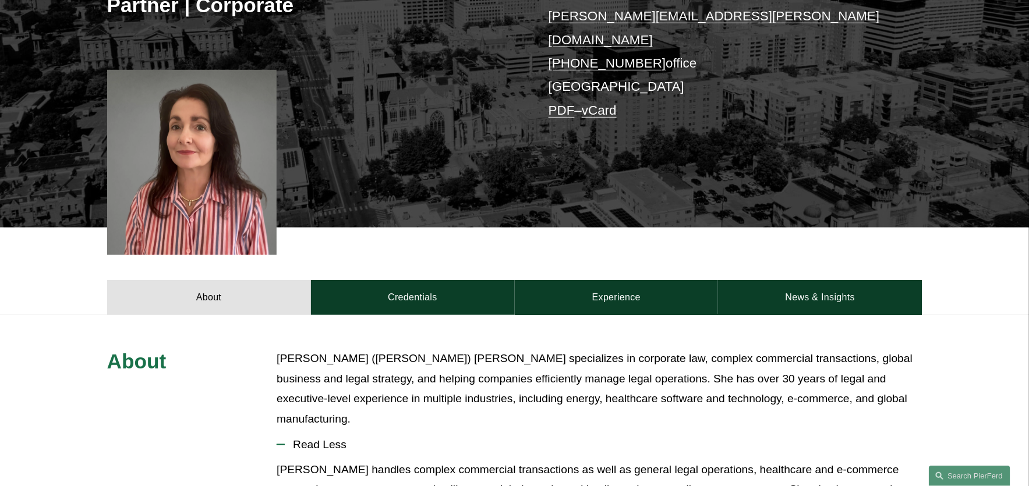
scroll to position [239, 0]
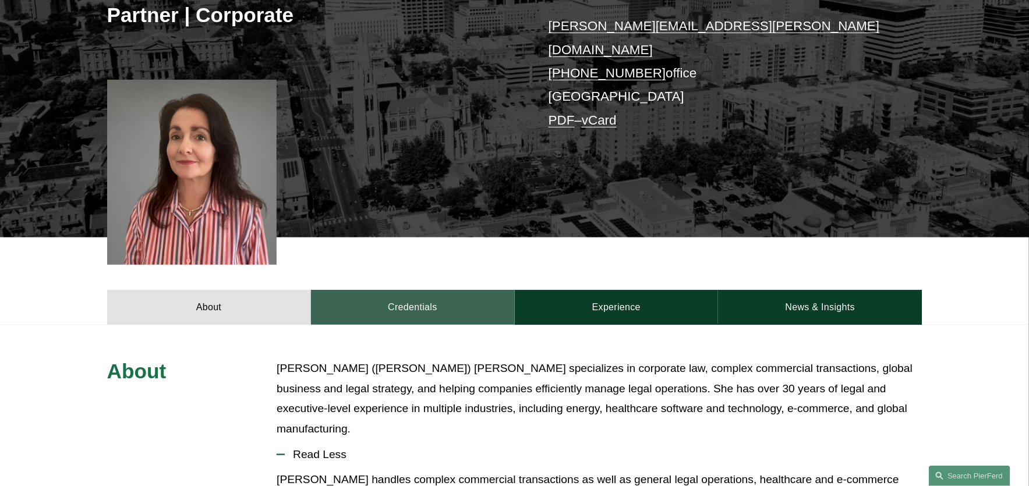
click at [472, 290] on link "Credentials" at bounding box center [413, 307] width 204 height 35
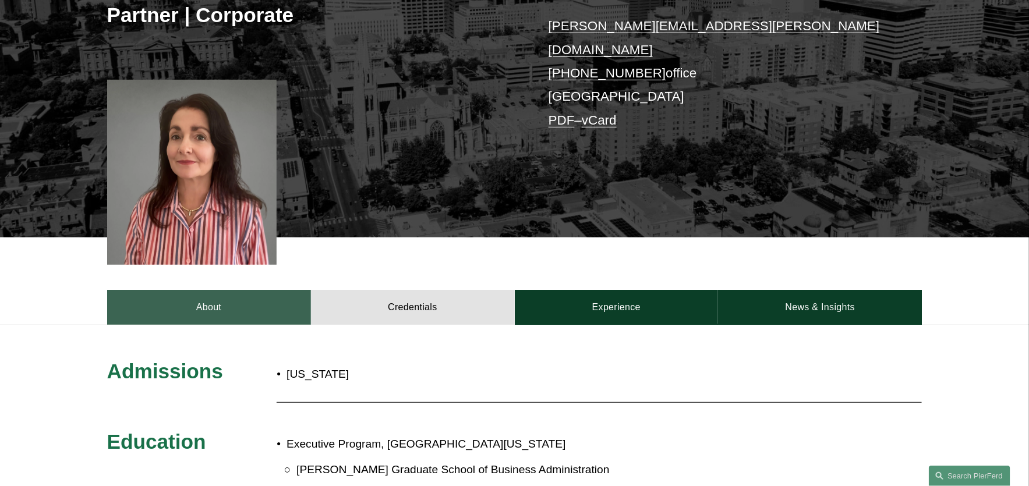
click at [292, 290] on link "About" at bounding box center [209, 307] width 204 height 35
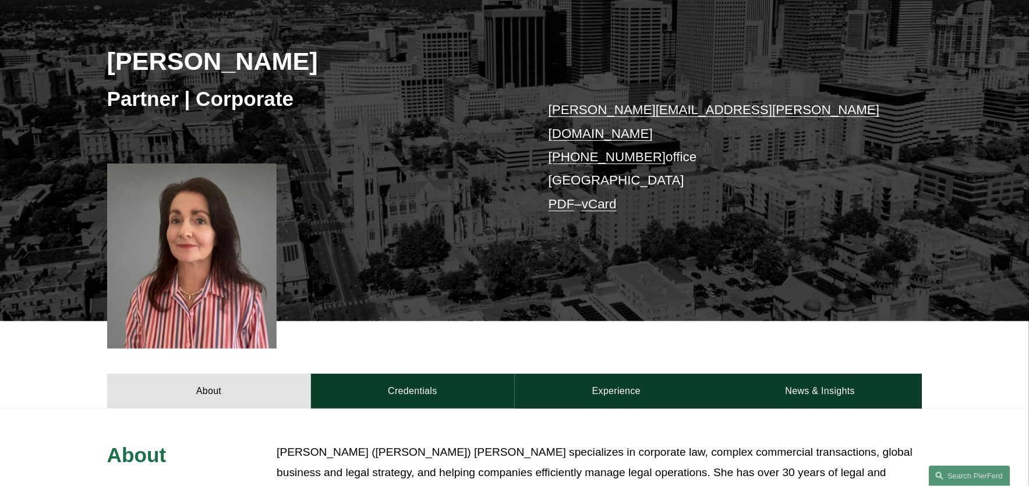
scroll to position [424, 0]
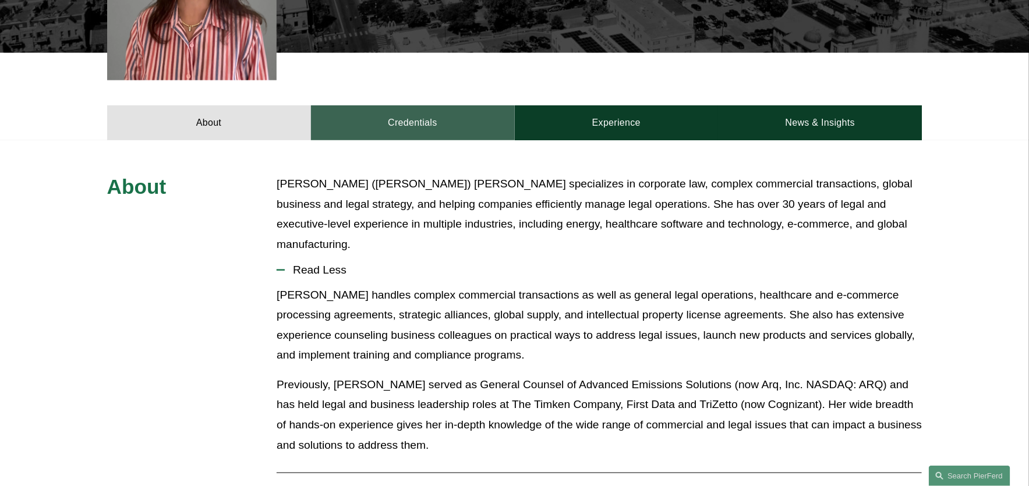
click at [430, 105] on link "Credentials" at bounding box center [413, 122] width 204 height 35
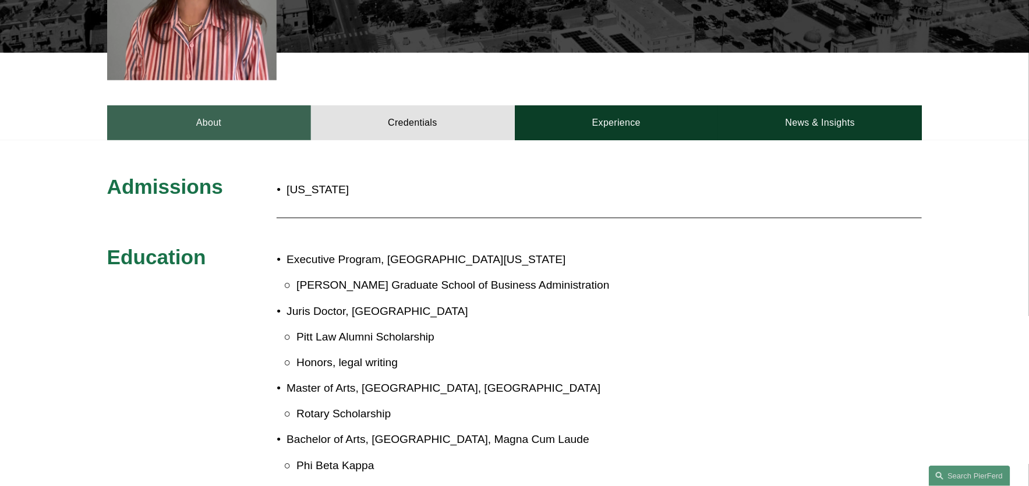
click at [255, 114] on link "About" at bounding box center [209, 122] width 204 height 35
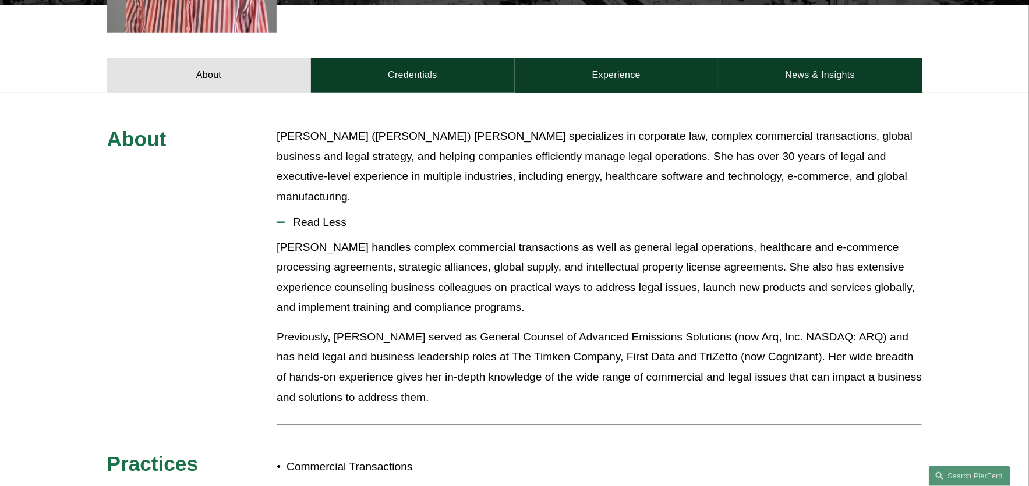
scroll to position [487, 0]
